Goal: Task Accomplishment & Management: Use online tool/utility

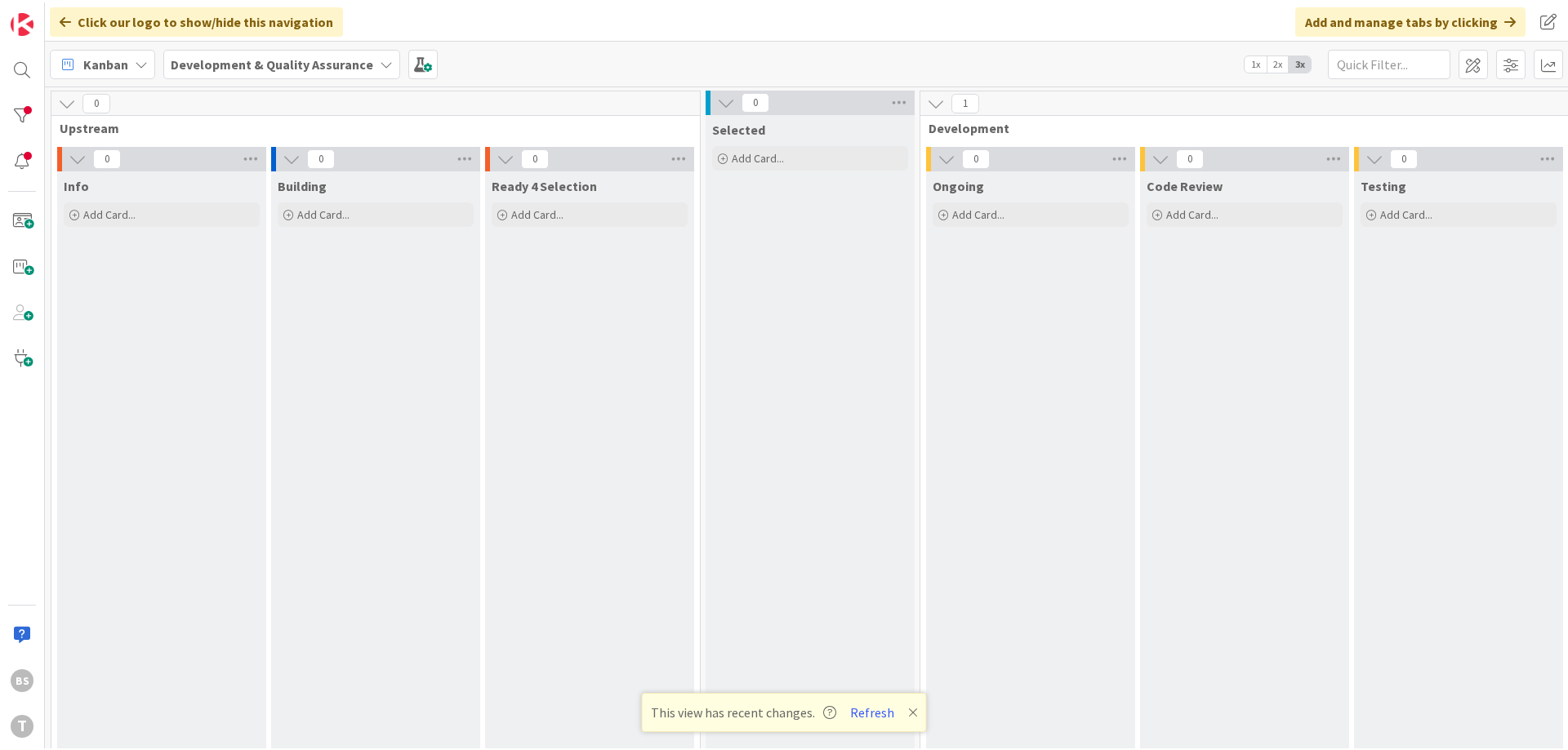
scroll to position [0, 307]
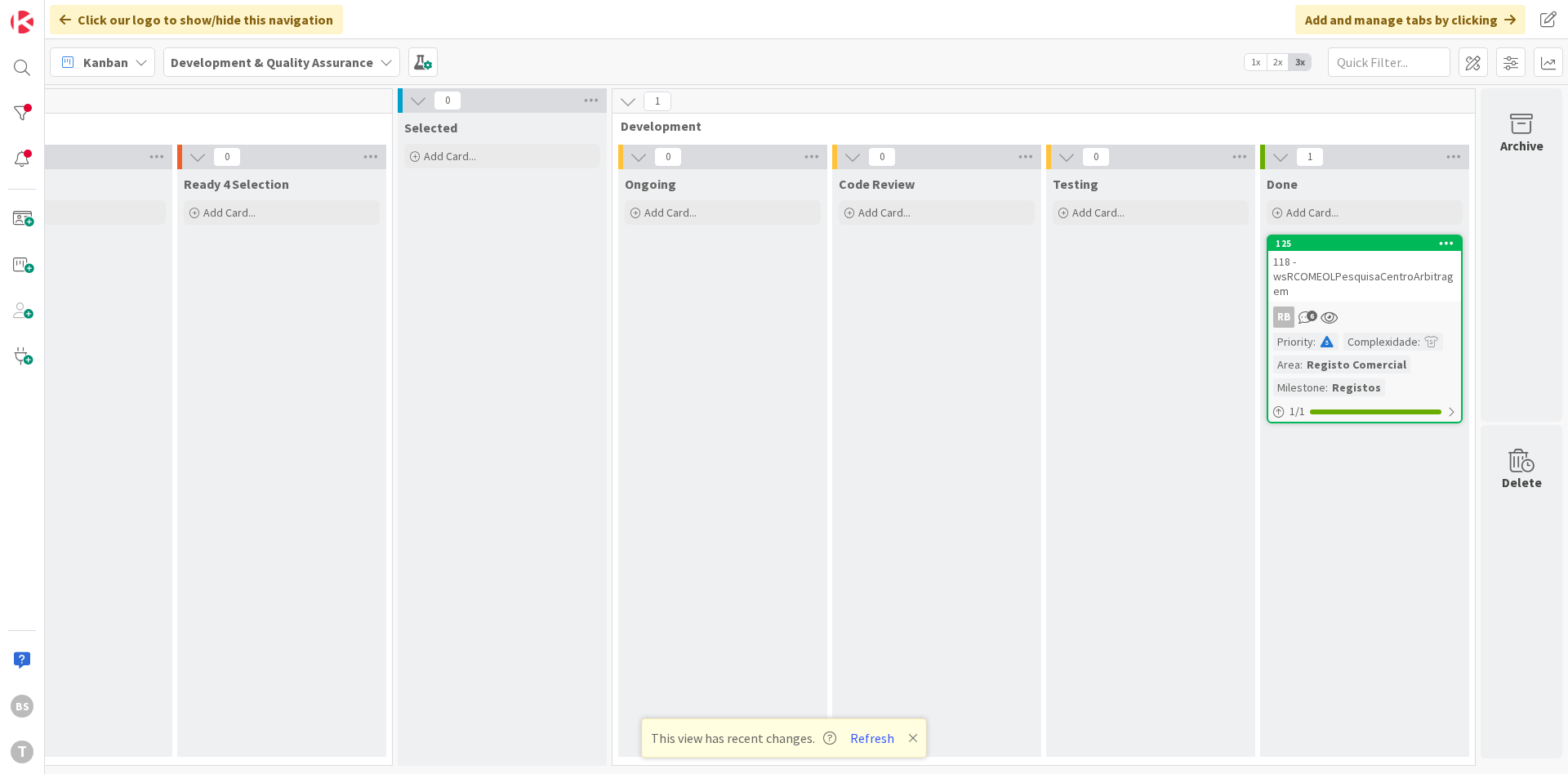
click at [1367, 280] on div "118 - wsRCOMEOLPesquisaCentroArbitragem" at bounding box center [1365, 275] width 193 height 50
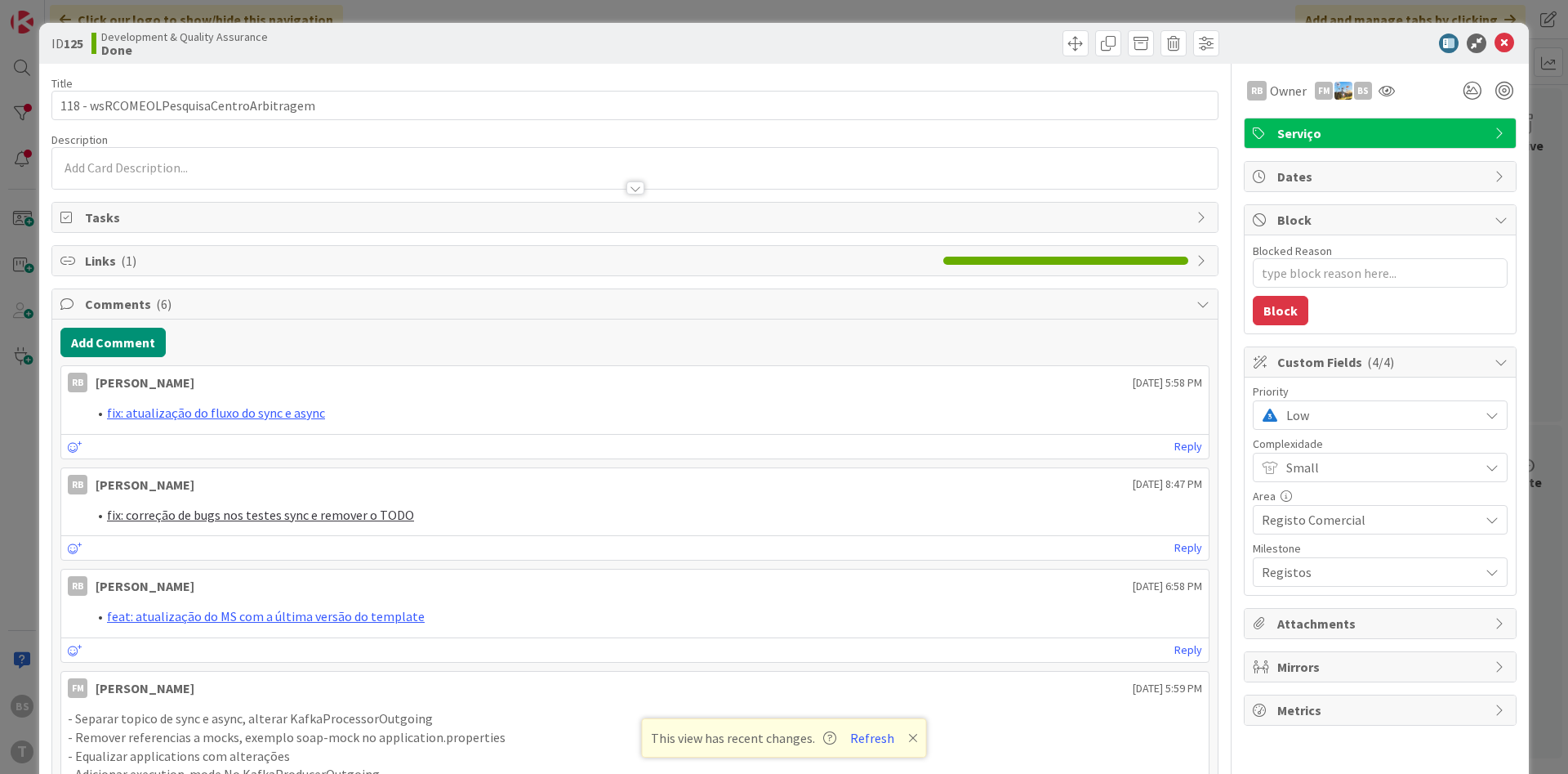
click at [1401, 93] on div "RB Owner FM BS" at bounding box center [1380, 91] width 273 height 30
click at [1393, 93] on icon at bounding box center [1387, 90] width 17 height 13
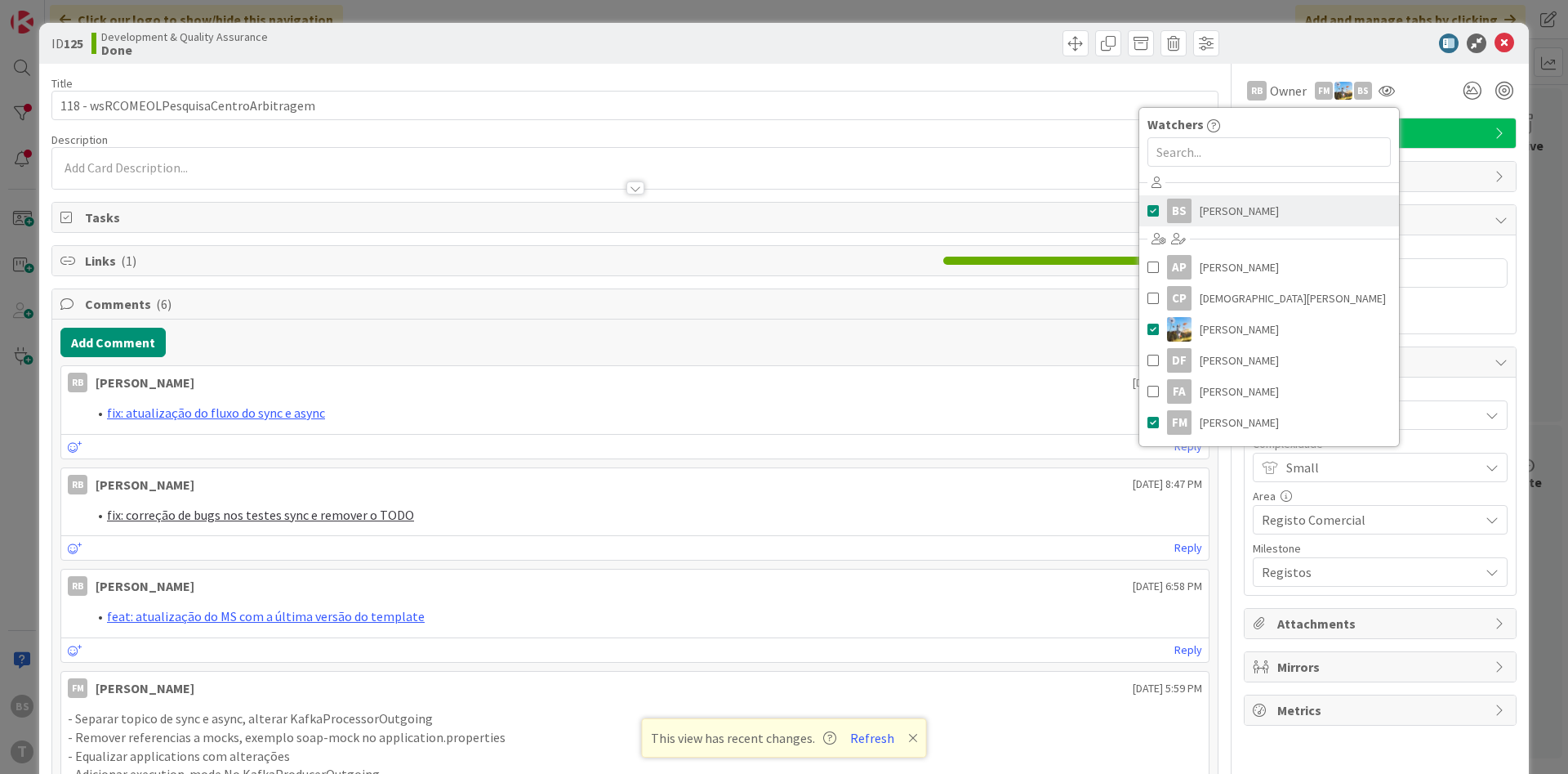
click at [1241, 215] on span "[PERSON_NAME]" at bounding box center [1239, 210] width 79 height 25
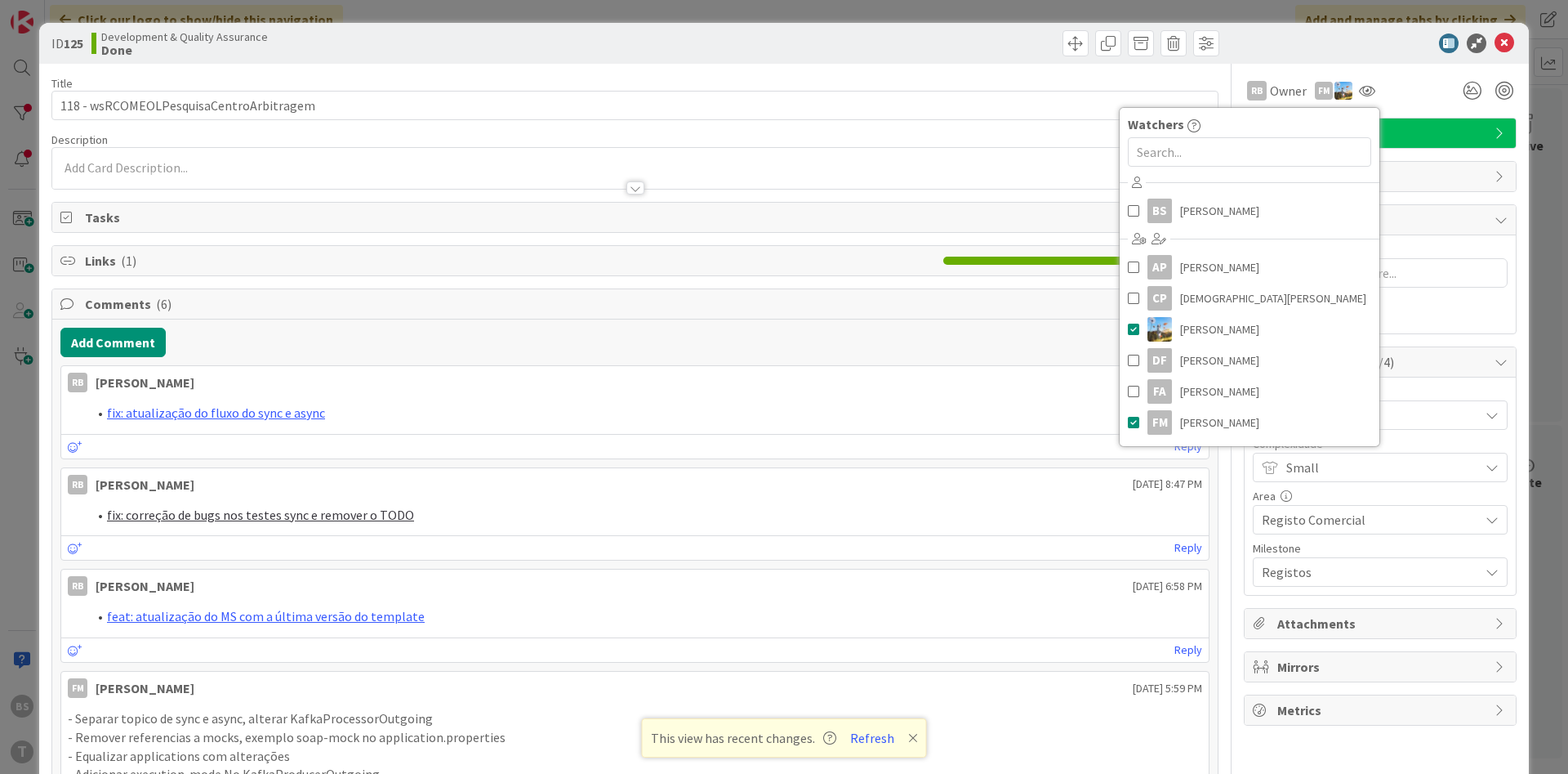
click at [936, 160] on div at bounding box center [635, 172] width 1165 height 34
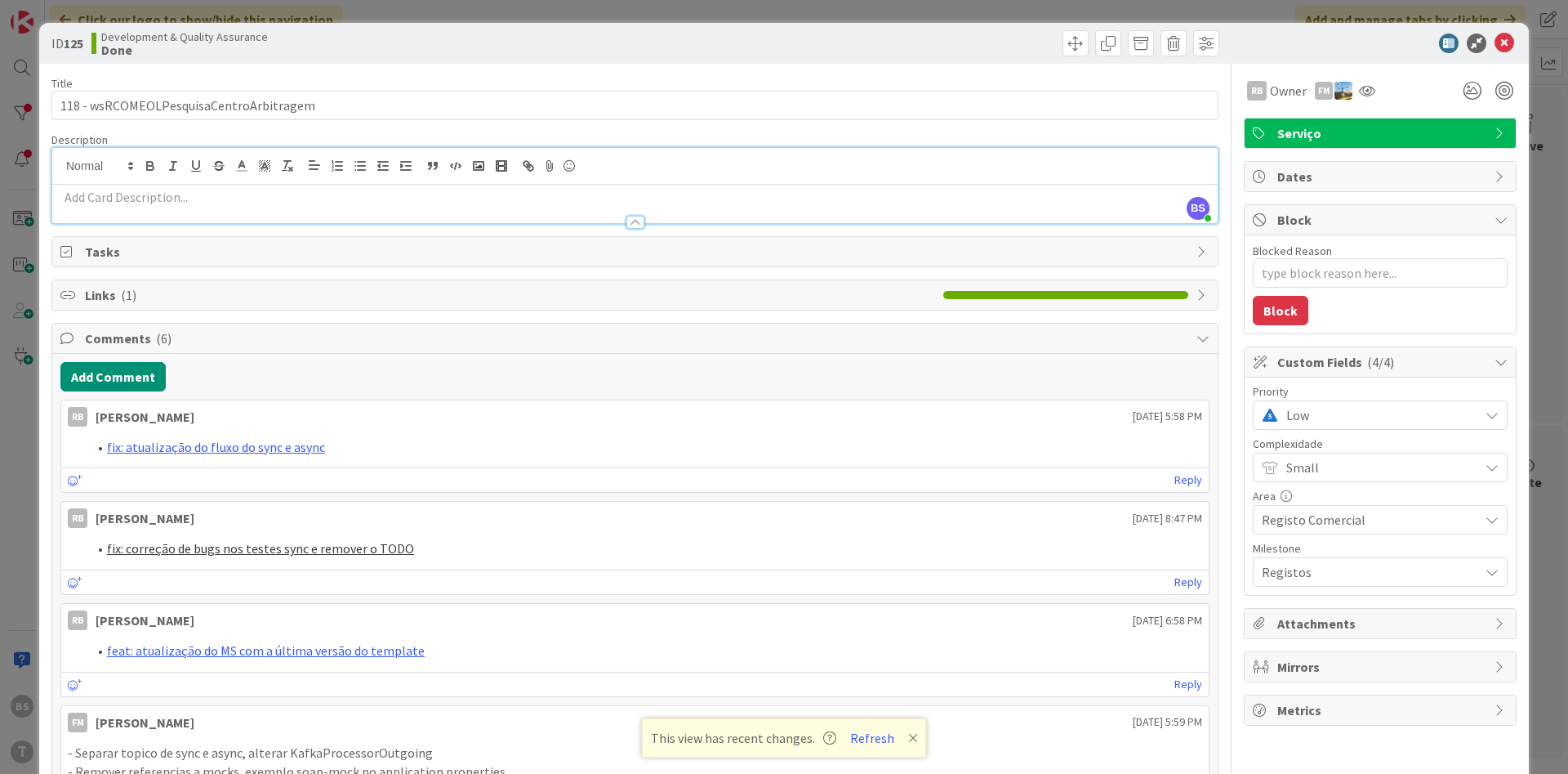
click at [1351, 412] on span "Low" at bounding box center [1378, 414] width 184 height 23
click at [1338, 493] on span "Critical" at bounding box center [1402, 483] width 189 height 25
type textarea "x"
click at [1502, 45] on icon at bounding box center [1504, 43] width 20 height 20
